Goal: Book appointment/travel/reservation

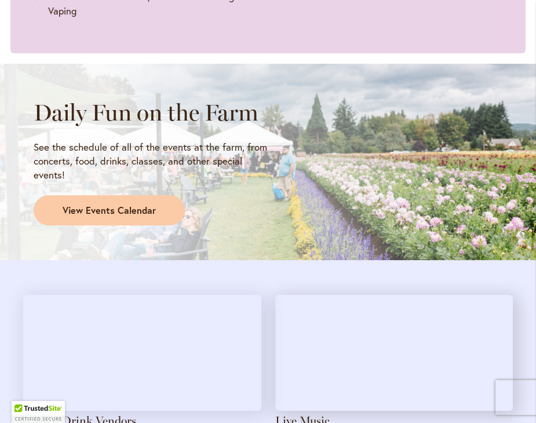
scroll to position [829, 0]
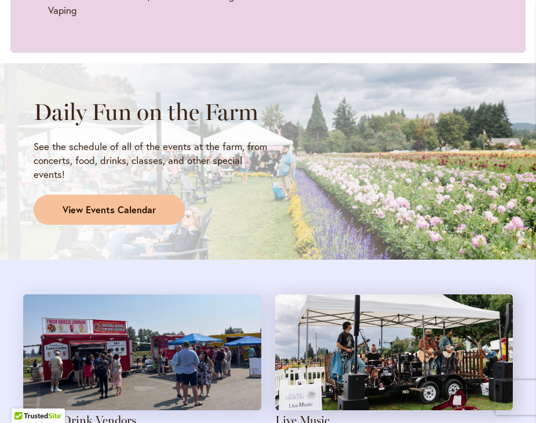
click at [89, 201] on link "View Events Calendar" at bounding box center [109, 210] width 151 height 30
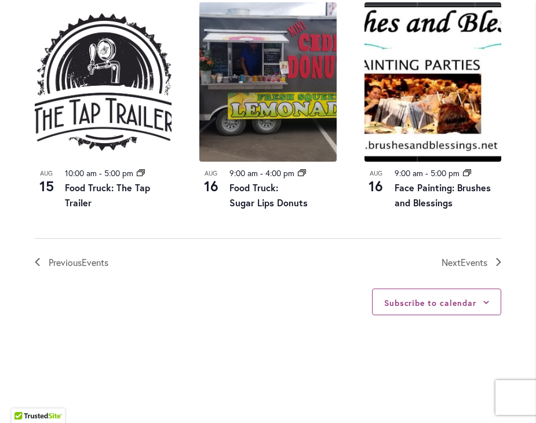
scroll to position [1392, 0]
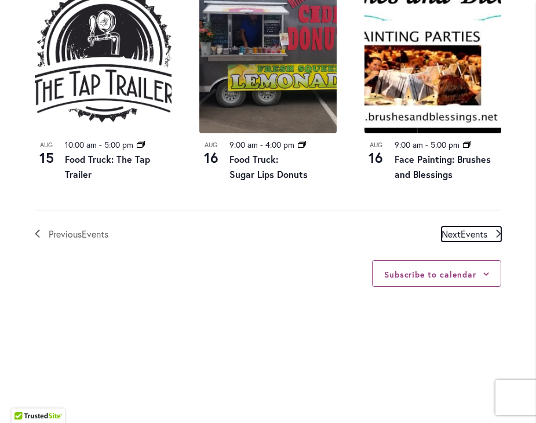
click at [499, 234] on icon "Next Events" at bounding box center [498, 234] width 5 height 8
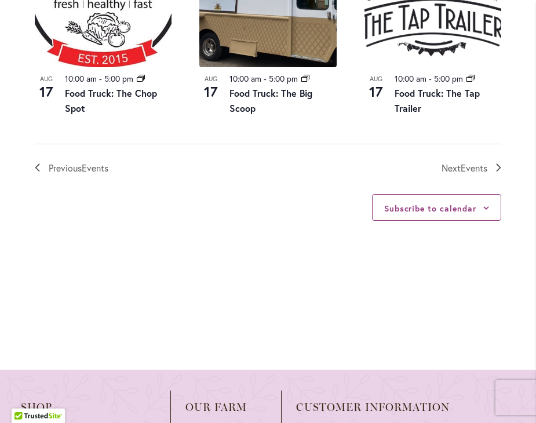
scroll to position [1458, 0]
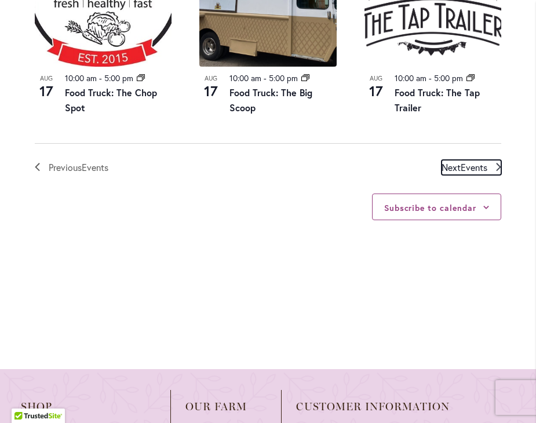
click at [470, 167] on span "Events" at bounding box center [474, 167] width 27 height 12
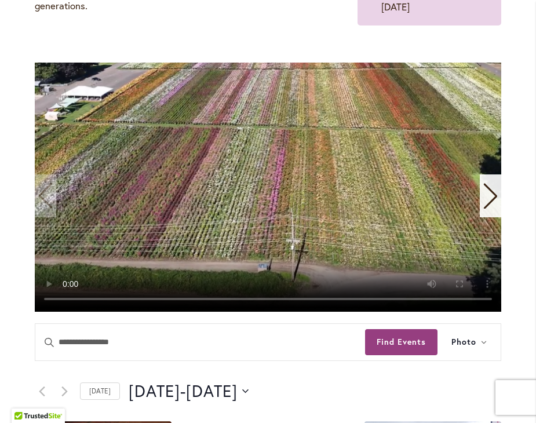
scroll to position [67, 0]
